Goal: Check status: Check status

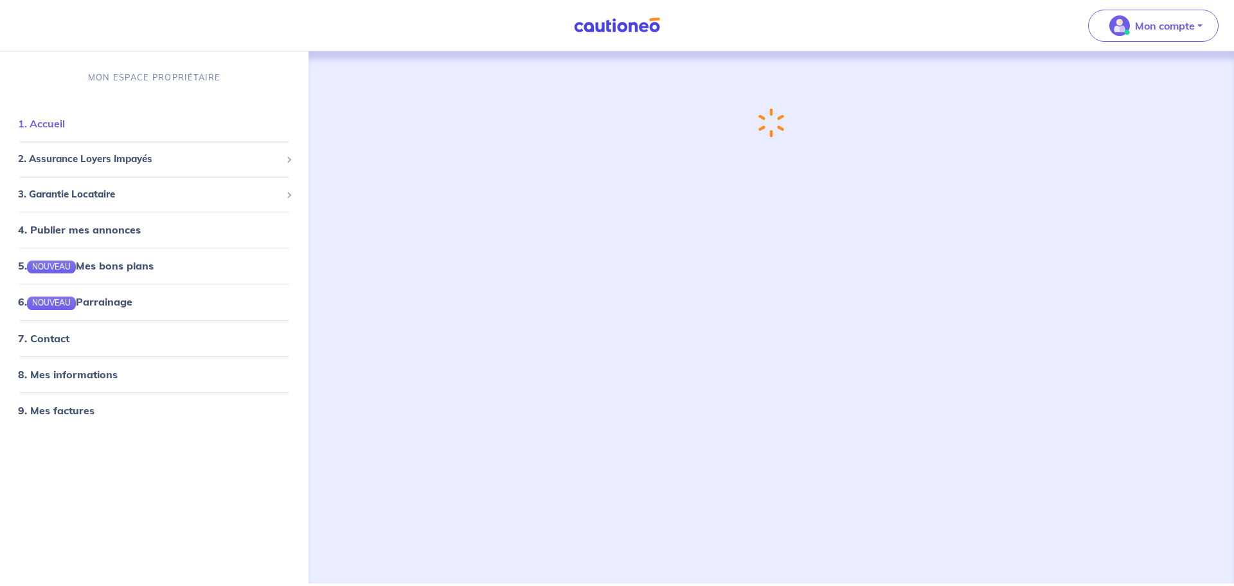
click at [45, 122] on link "1. Accueil" at bounding box center [41, 123] width 47 height 13
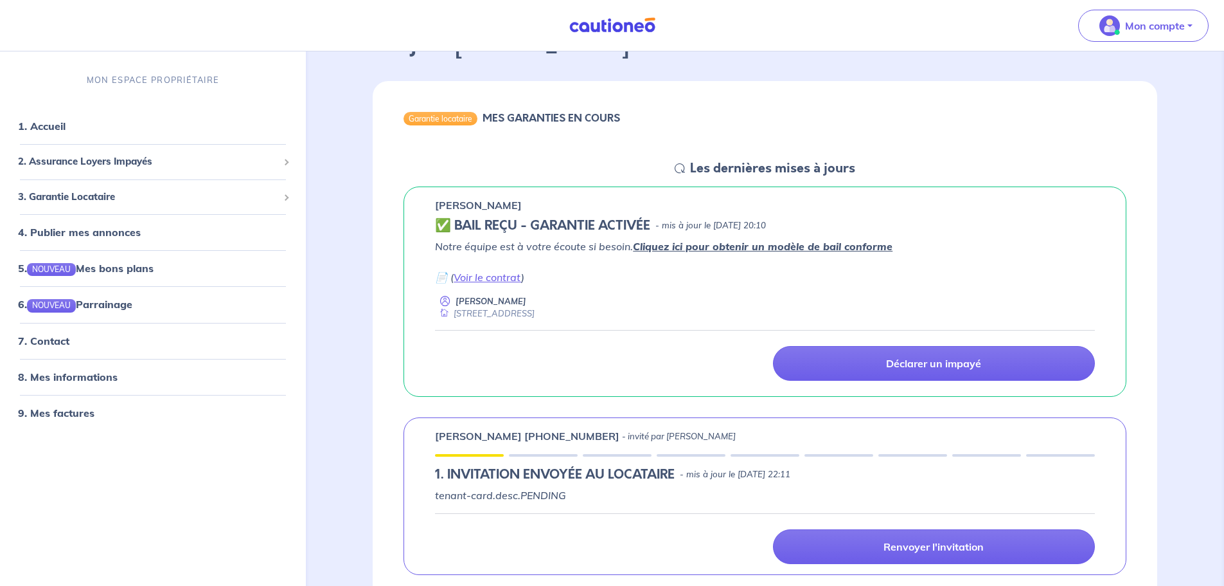
scroll to position [129, 0]
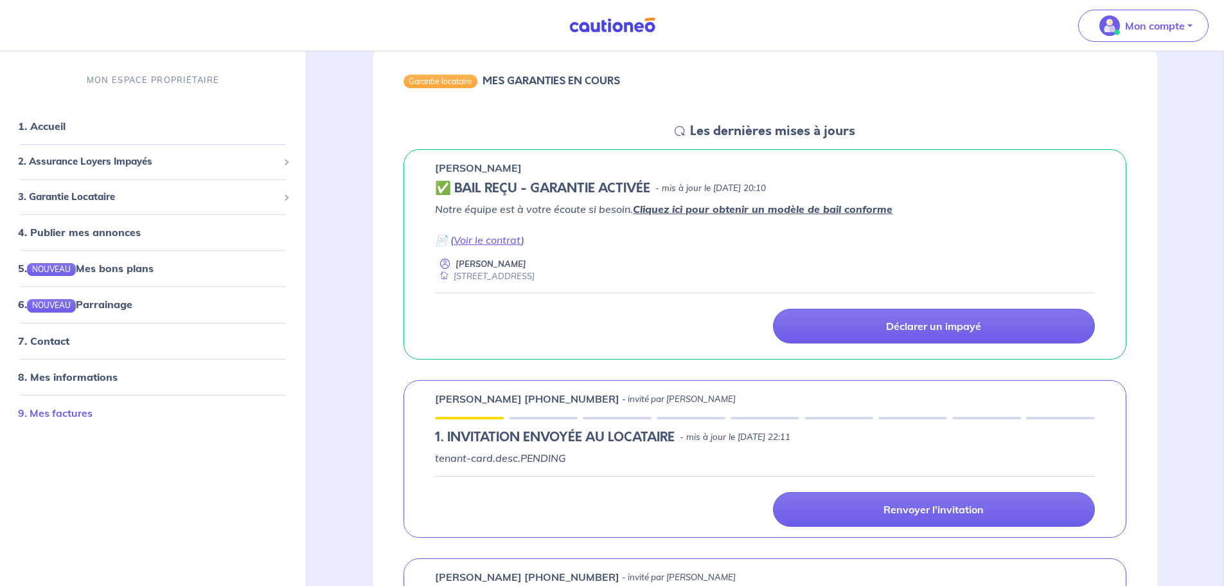
click at [56, 411] on link "9. Mes factures" at bounding box center [55, 412] width 75 height 13
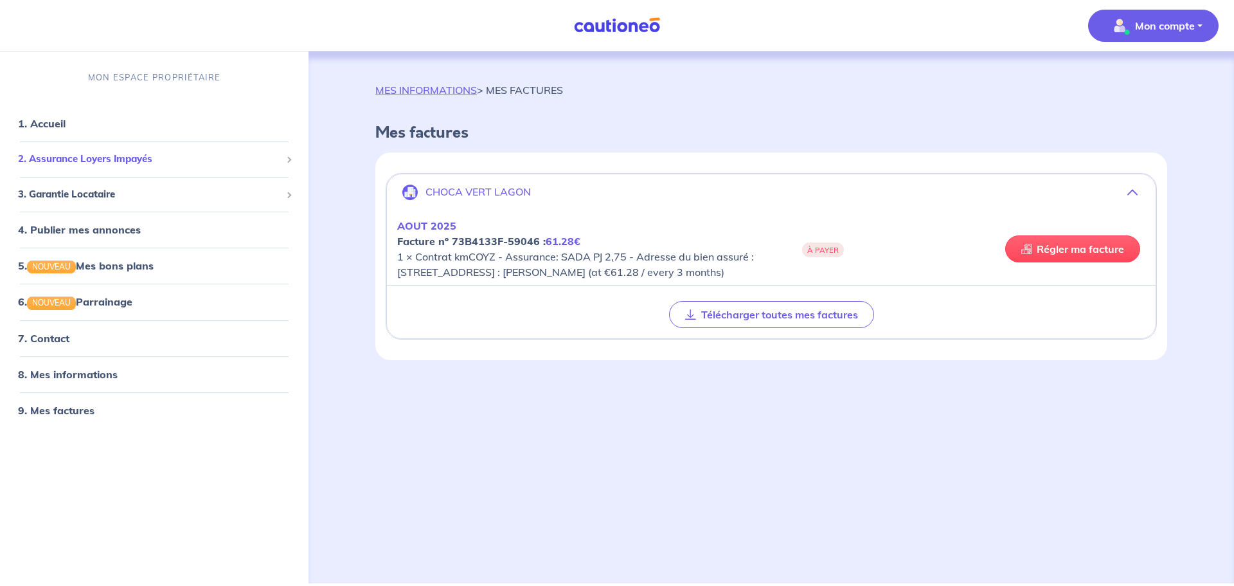
click at [99, 160] on span "2. Assurance Loyers Impayés" at bounding box center [149, 159] width 263 height 15
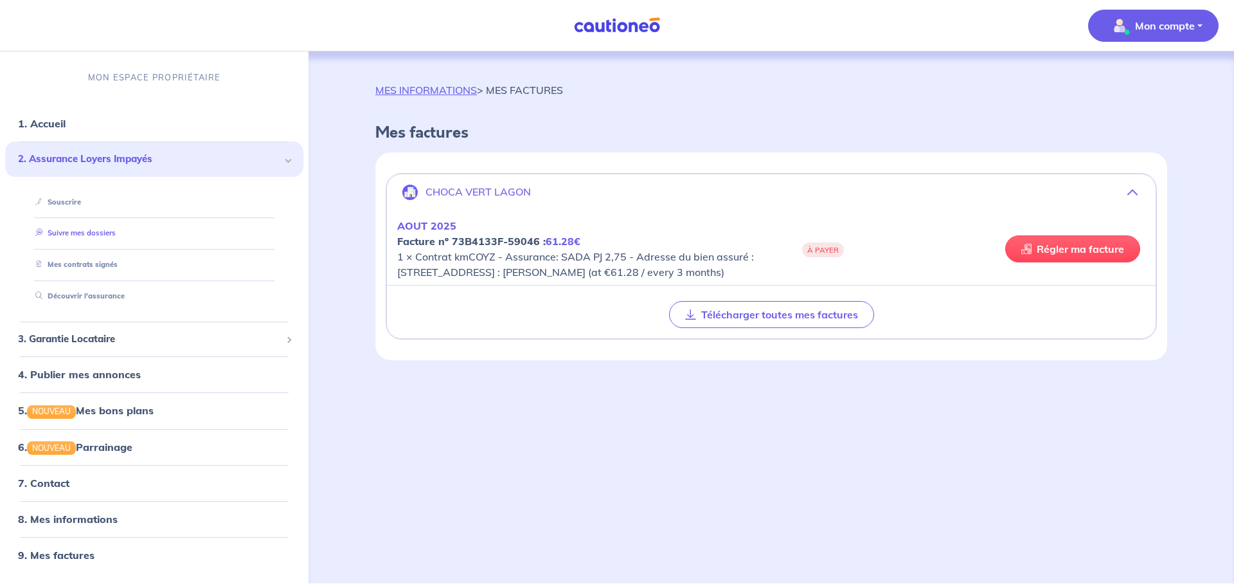
click at [88, 230] on link "Suivre mes dossiers" at bounding box center [72, 233] width 85 height 9
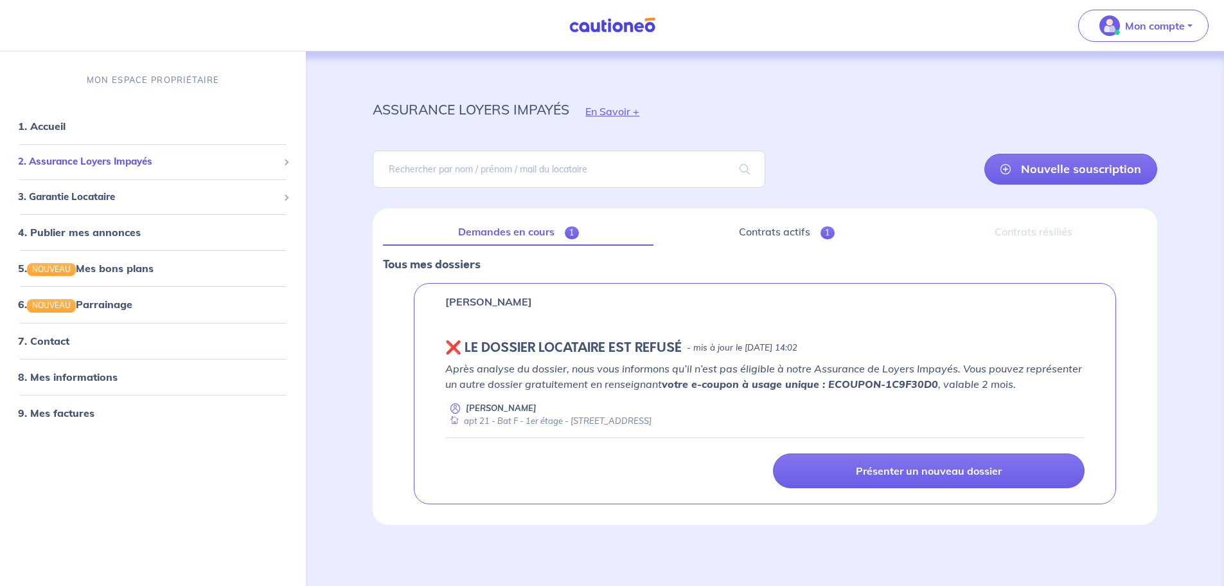
click at [96, 160] on span "2. Assurance Loyers Impayés" at bounding box center [148, 161] width 260 height 15
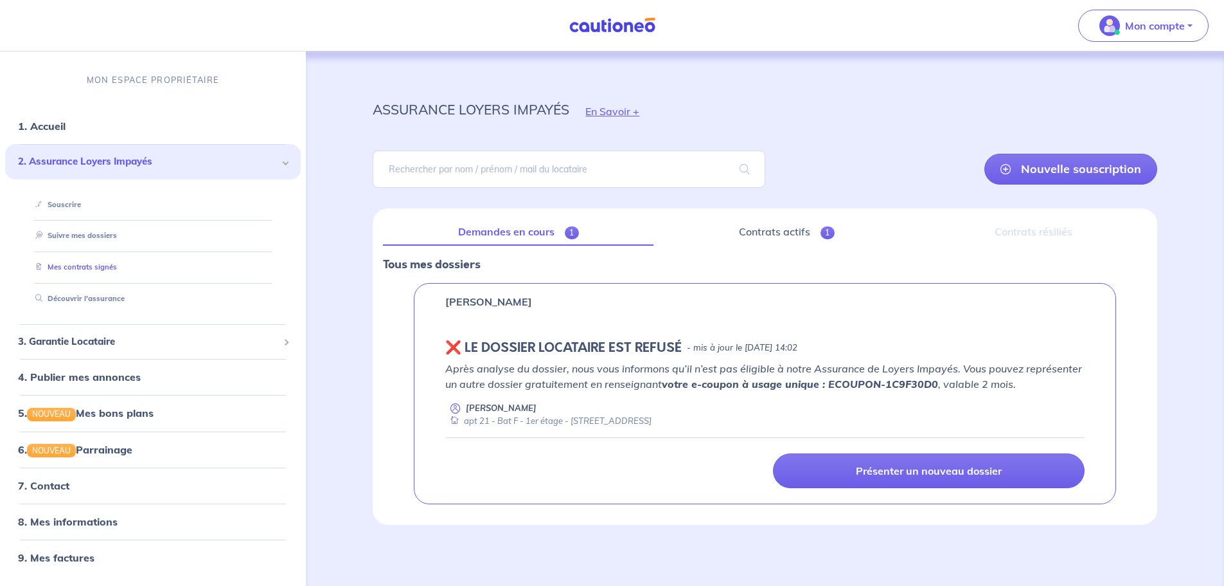
click at [90, 264] on link "Mes contrats signés" at bounding box center [73, 266] width 87 height 9
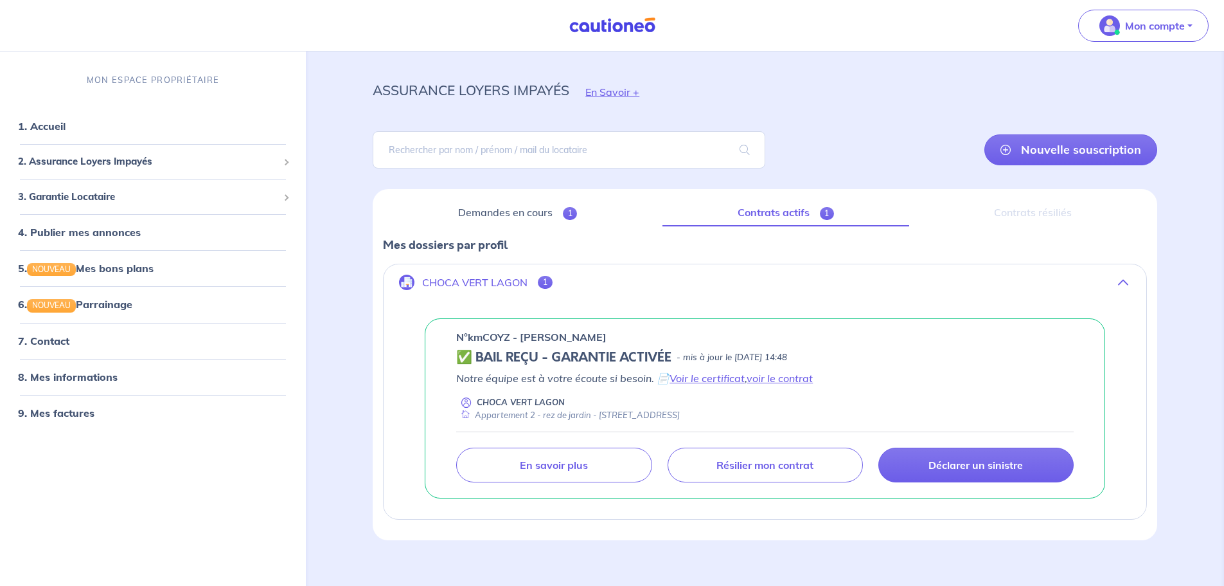
scroll to position [35, 0]
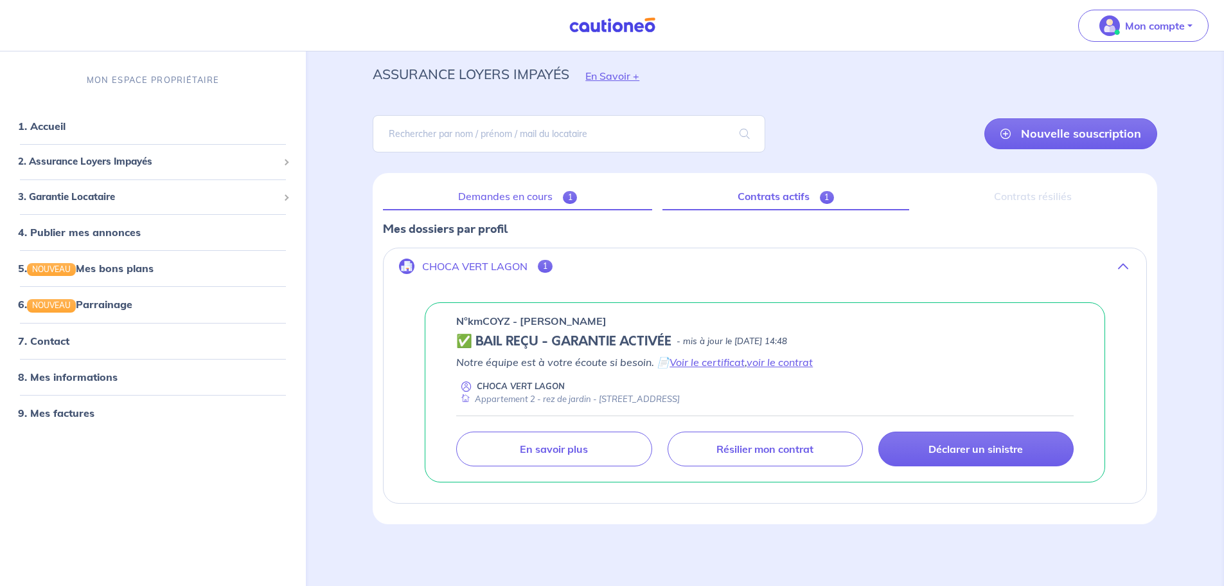
click at [510, 197] on link "Demandes en cours 1" at bounding box center [517, 196] width 269 height 27
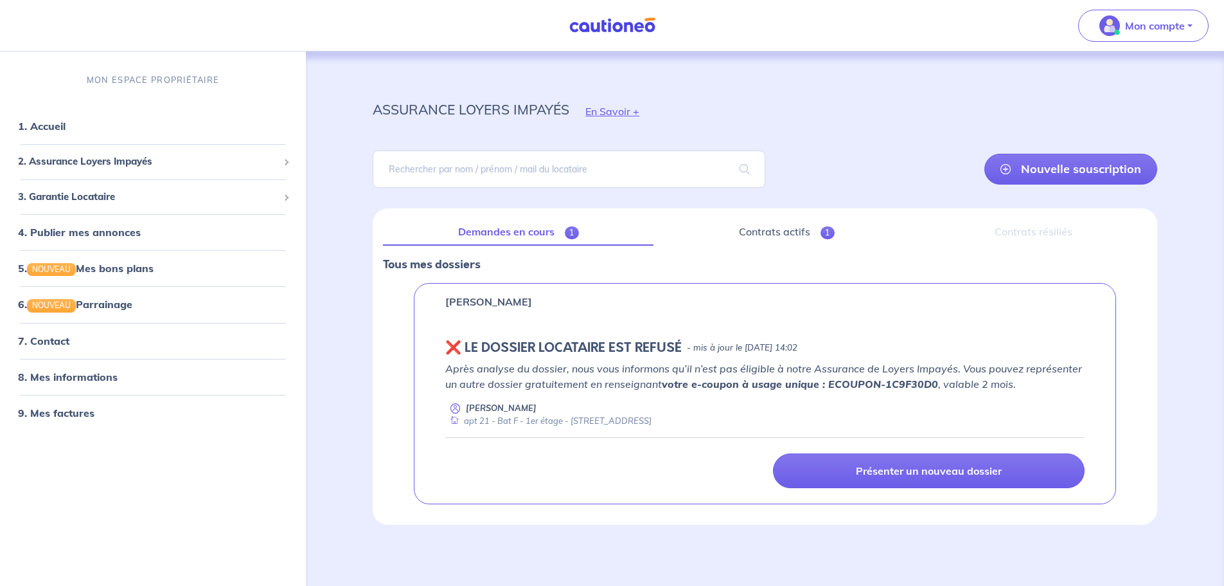
scroll to position [1, 0]
click at [787, 230] on link "Contrats actifs 1" at bounding box center [787, 231] width 246 height 27
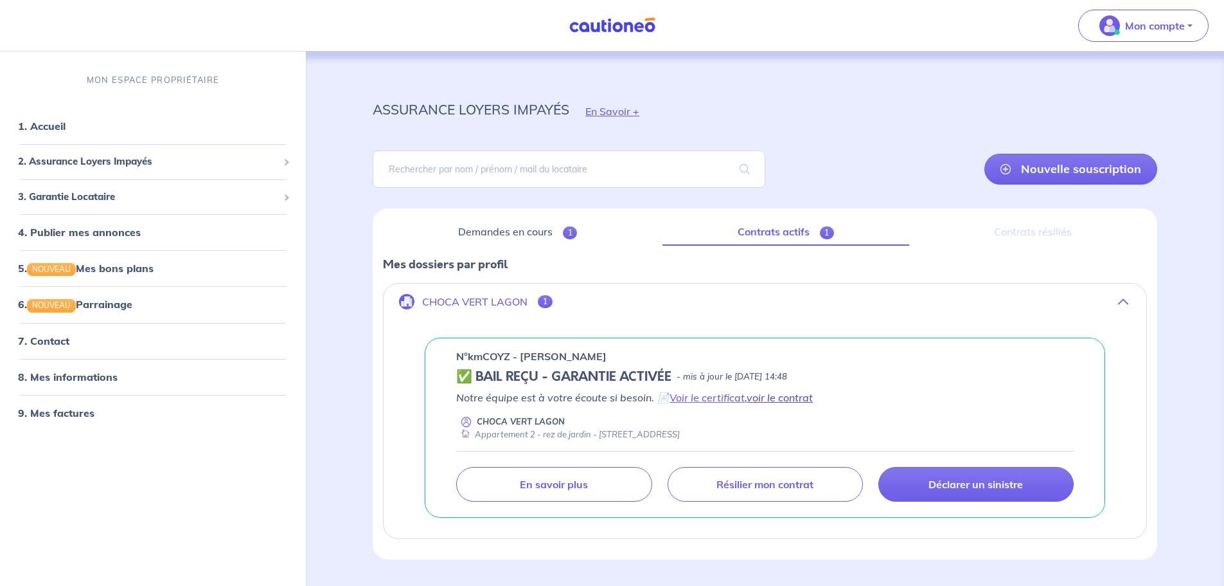
click at [779, 393] on link "voir le contrat" at bounding box center [780, 397] width 66 height 13
